Goal: Check status: Check status

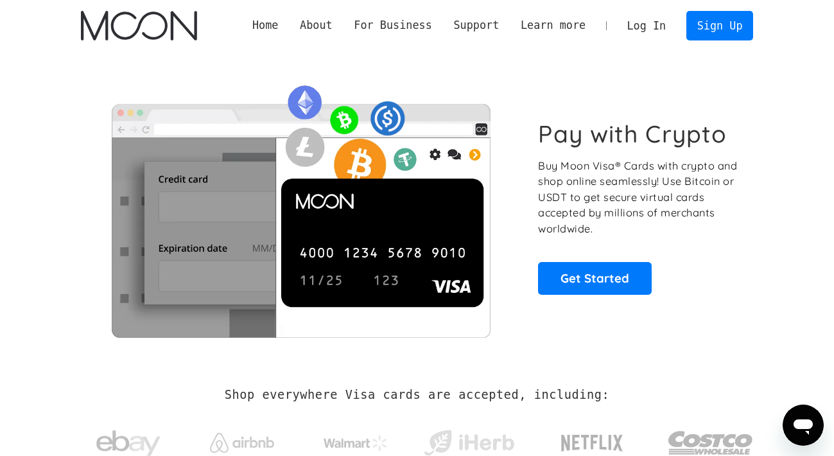
click at [643, 25] on link "Log In" at bounding box center [646, 26] width 60 height 28
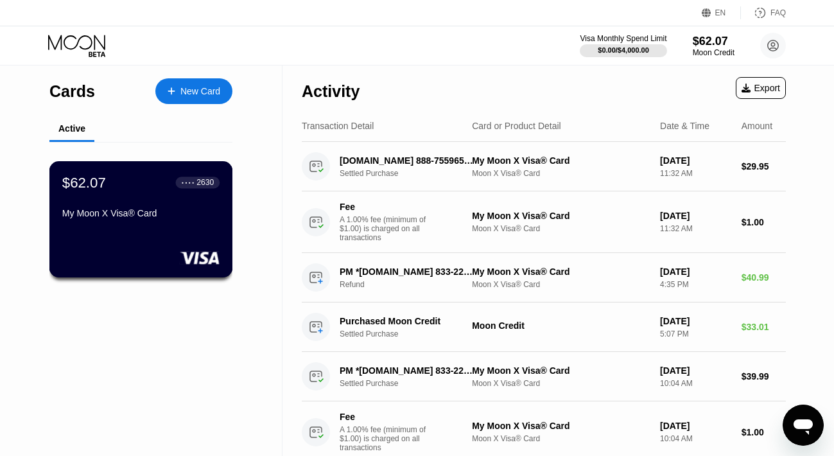
click at [139, 230] on div "$62.07 ● ● ● ● 2630 My Moon X Visa® Card" at bounding box center [141, 219] width 184 height 116
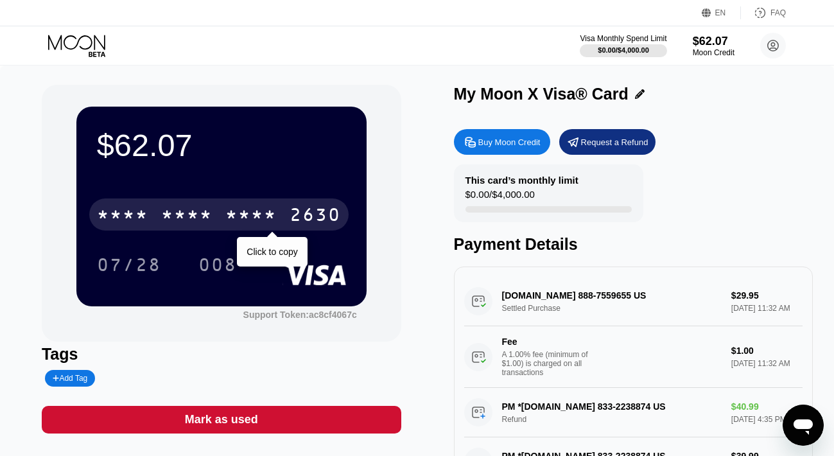
click at [220, 212] on div "* * * * * * * * * * * * 2630" at bounding box center [218, 214] width 259 height 32
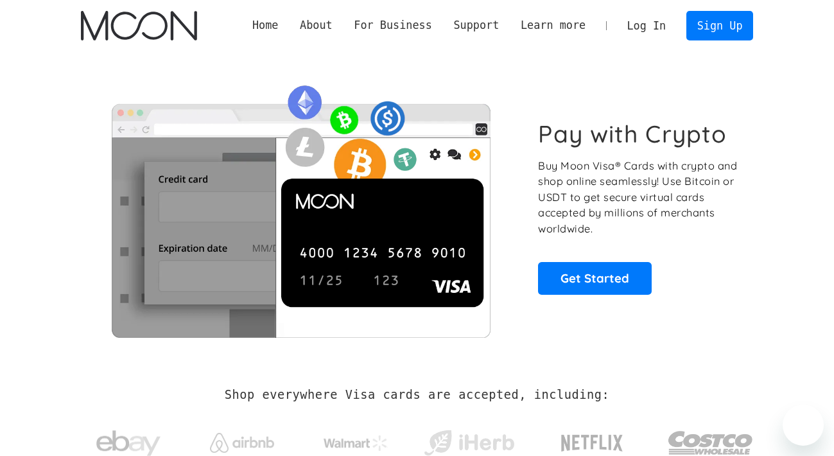
click at [643, 29] on link "Log In" at bounding box center [646, 26] width 60 height 28
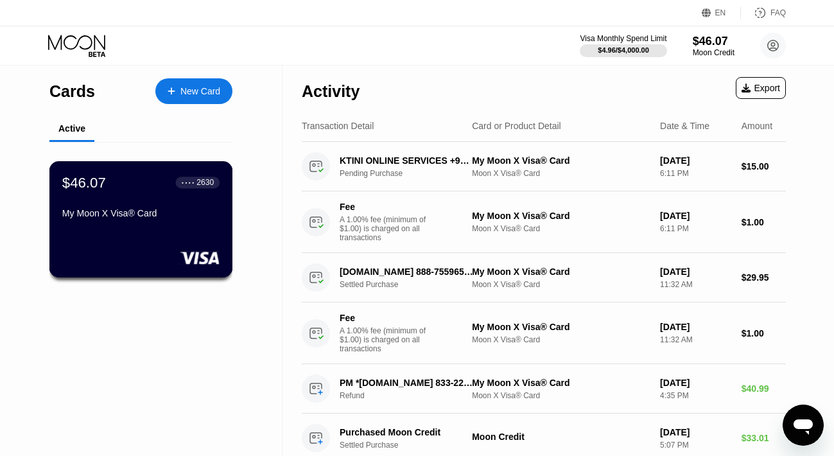
click at [147, 216] on div "My Moon X Visa® Card" at bounding box center [140, 213] width 157 height 10
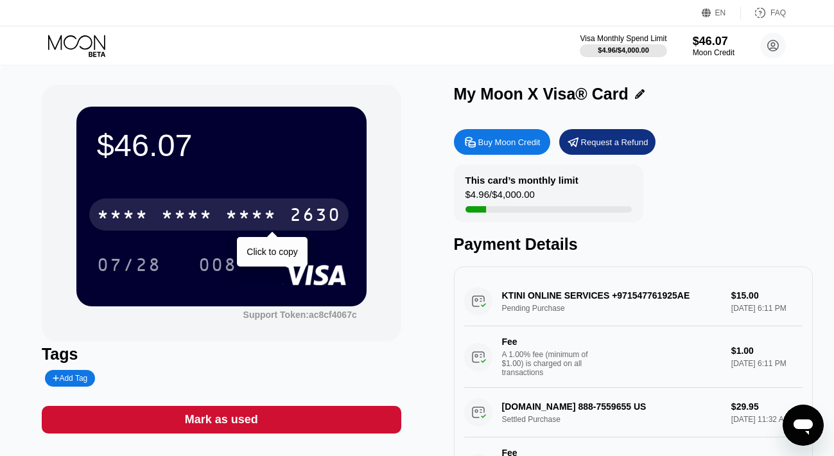
click at [203, 217] on div "* * * *" at bounding box center [186, 216] width 51 height 21
